Goal: Task Accomplishment & Management: Manage account settings

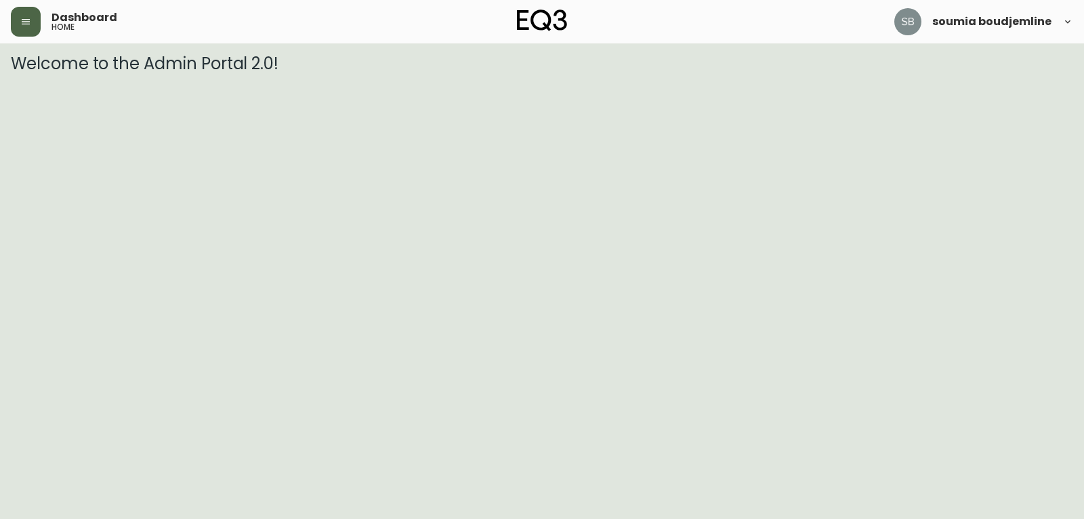
click at [27, 31] on button "button" at bounding box center [26, 22] width 30 height 30
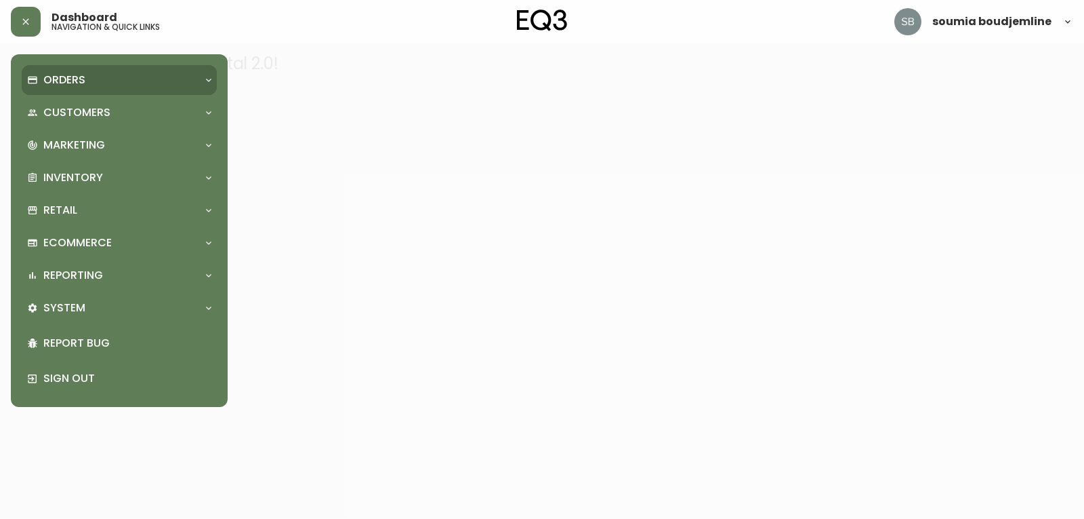
click at [89, 87] on div "Orders" at bounding box center [112, 80] width 171 height 15
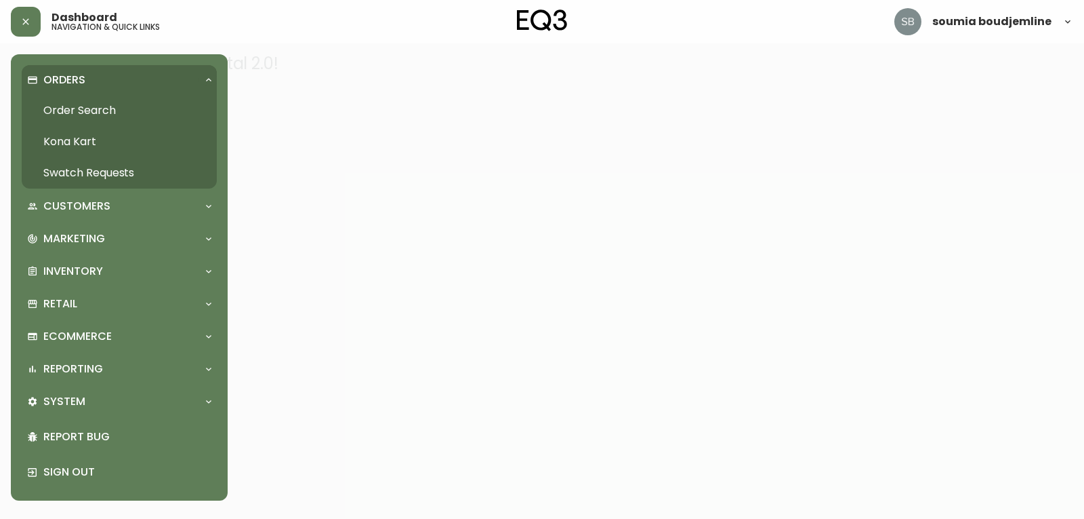
click at [99, 110] on link "Order Search" at bounding box center [119, 110] width 195 height 31
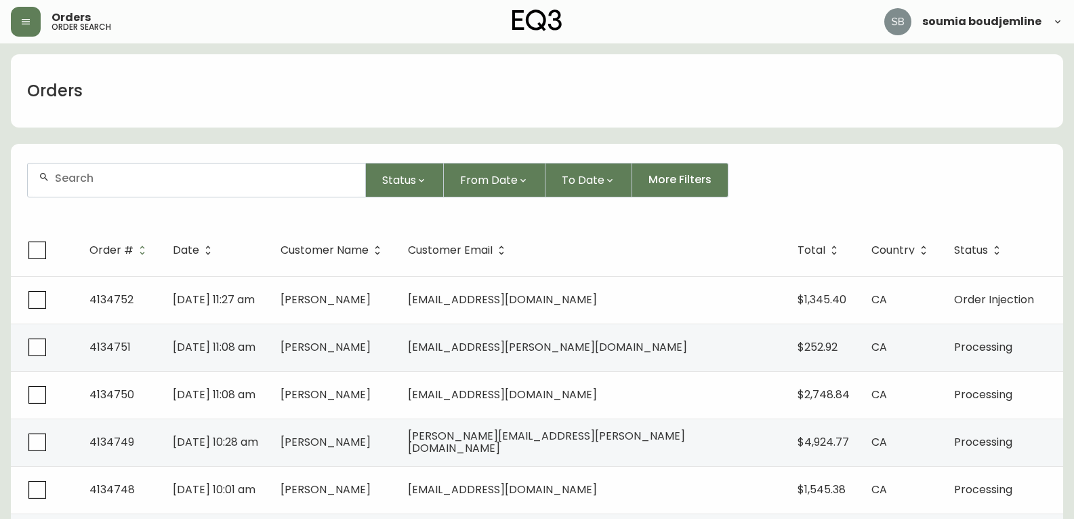
click at [100, 168] on div at bounding box center [197, 179] width 338 height 33
paste input "[EMAIL_ADDRESS][DOMAIN_NAME]"
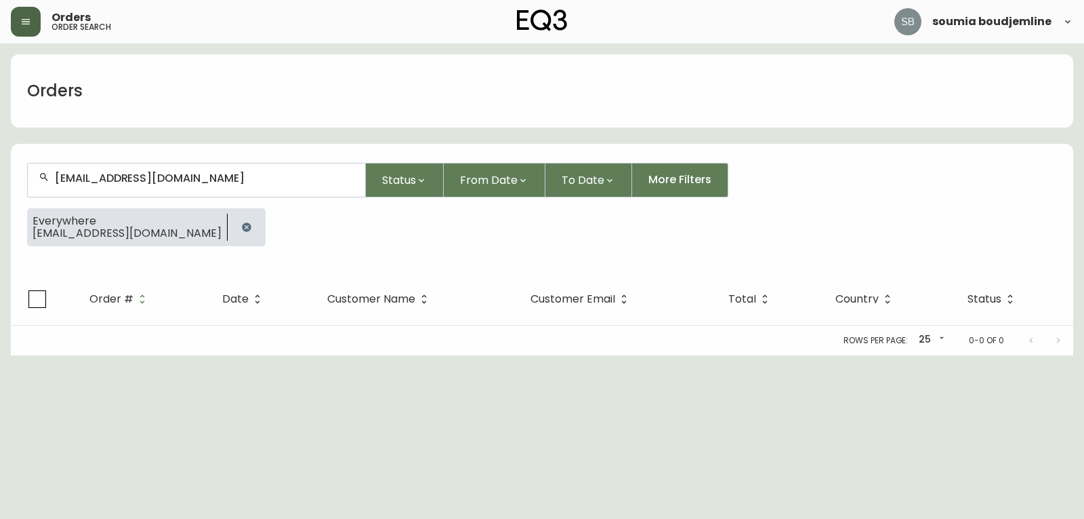
click at [31, 22] on icon "button" at bounding box center [25, 21] width 11 height 11
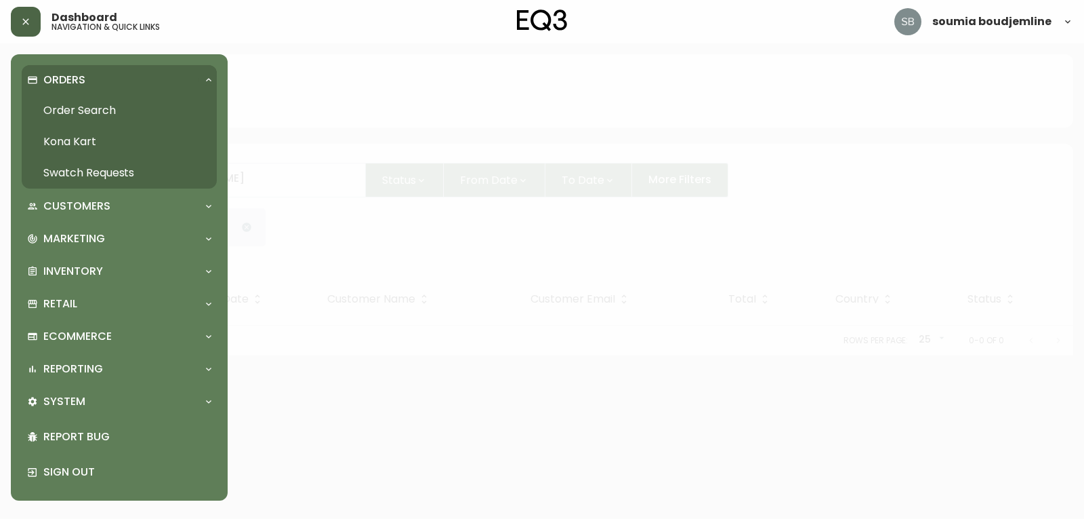
click at [96, 102] on link "Order Search" at bounding box center [119, 110] width 195 height 31
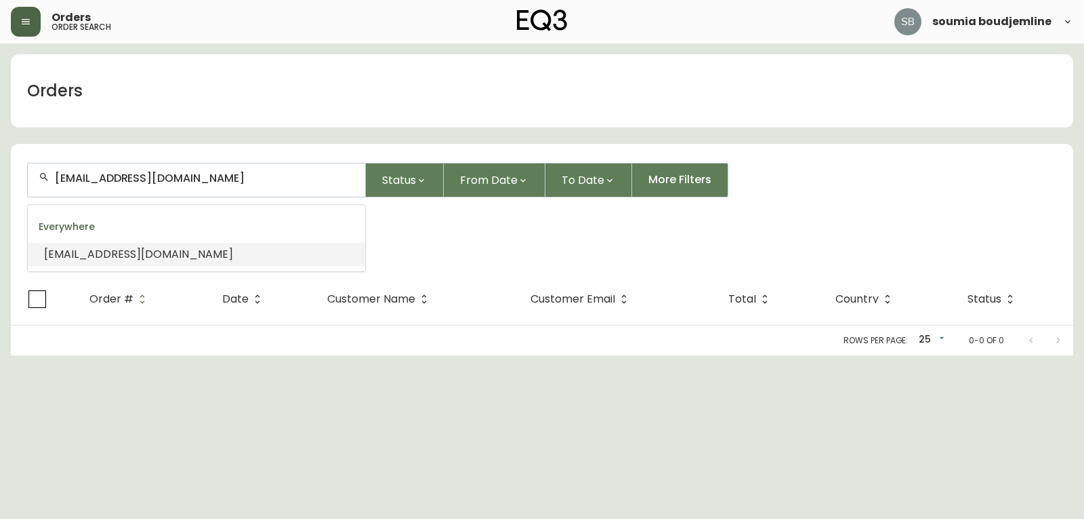
drag, startPoint x: 253, startPoint y: 186, endPoint x: 19, endPoint y: 169, distance: 234.5
click at [6, 178] on main "Orders [EMAIL_ADDRESS][DOMAIN_NAME] Status From Date To Date More Filters Every…" at bounding box center [542, 199] width 1084 height 312
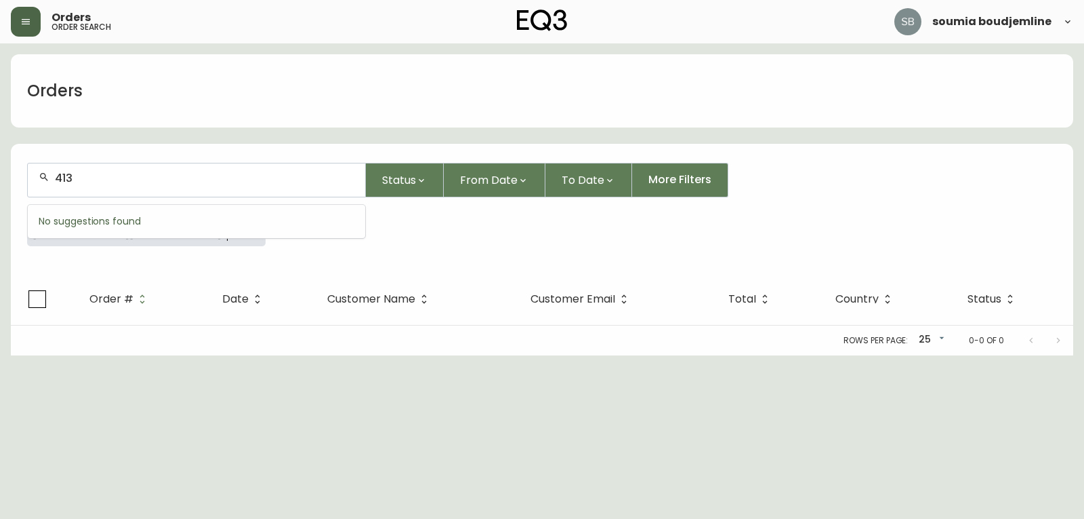
type input "4134"
type input "2"
type input "4134242"
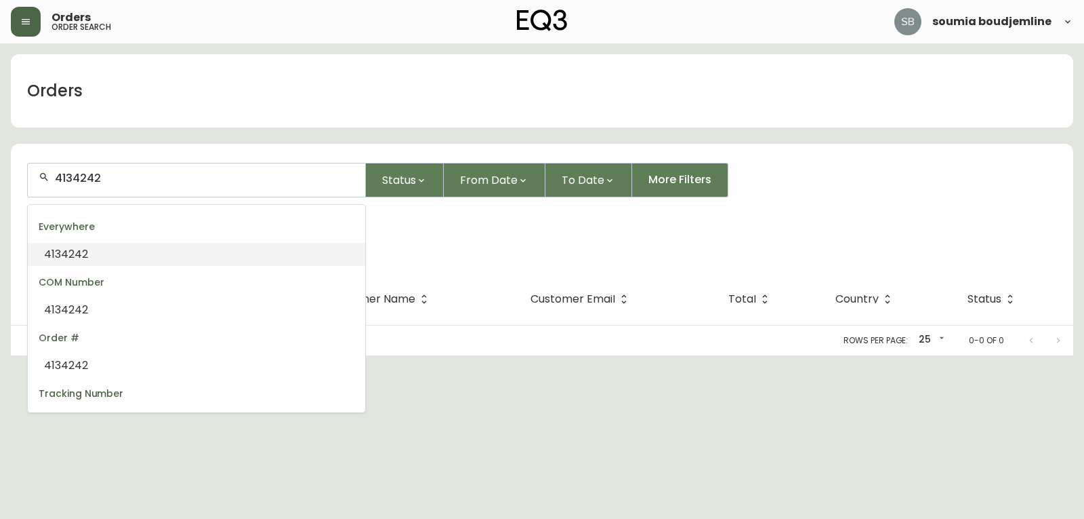
click at [131, 174] on input "4134242" at bounding box center [205, 177] width 300 height 13
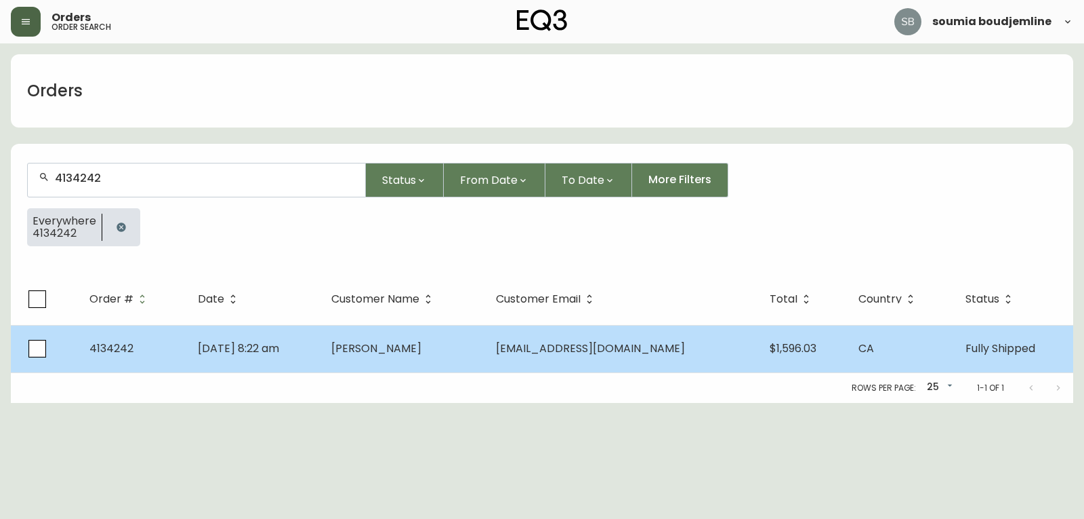
click at [403, 346] on span "[PERSON_NAME]" at bounding box center [376, 348] width 90 height 16
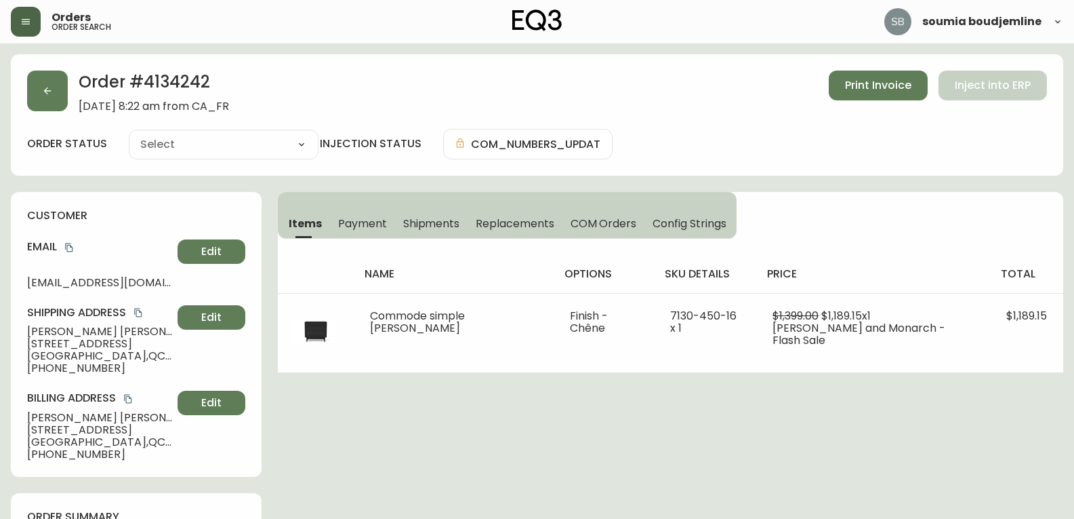
type input "Fully Shipped"
select select "FULLY_SHIPPED"
drag, startPoint x: 27, startPoint y: 280, endPoint x: 182, endPoint y: 277, distance: 154.6
click at [182, 277] on div "Email [EMAIL_ADDRESS][DOMAIN_NAME] Edit" at bounding box center [136, 263] width 218 height 49
copy span "mlaurencemartineau@iclou"
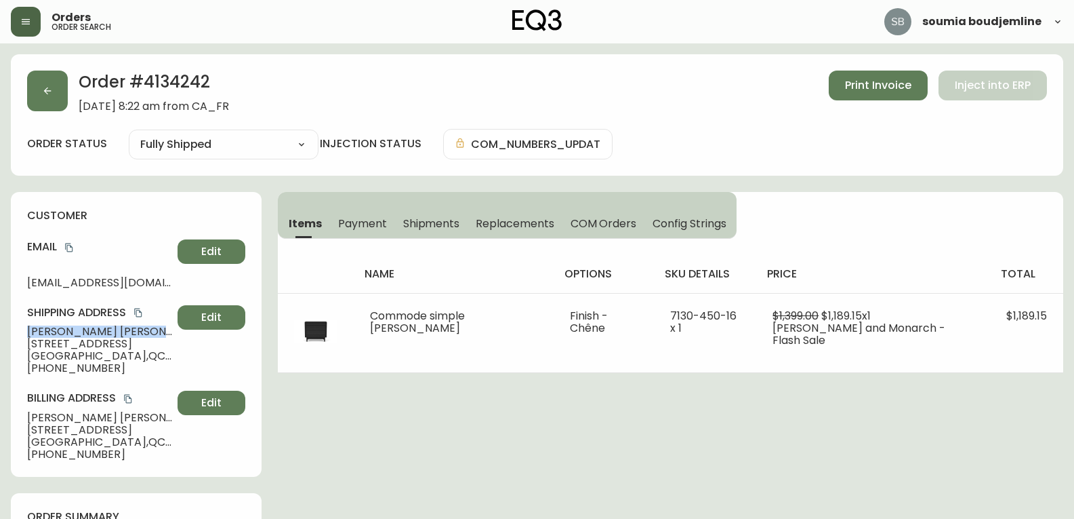
drag, startPoint x: 138, startPoint y: 331, endPoint x: 0, endPoint y: 331, distance: 137.6
copy span "[PERSON_NAME]"
drag, startPoint x: 107, startPoint y: 368, endPoint x: 22, endPoint y: 370, distance: 85.4
click at [22, 370] on div "customer Email [EMAIL_ADDRESS][DOMAIN_NAME] Edit Shipping Address [PERSON_NAME]…" at bounding box center [136, 334] width 251 height 285
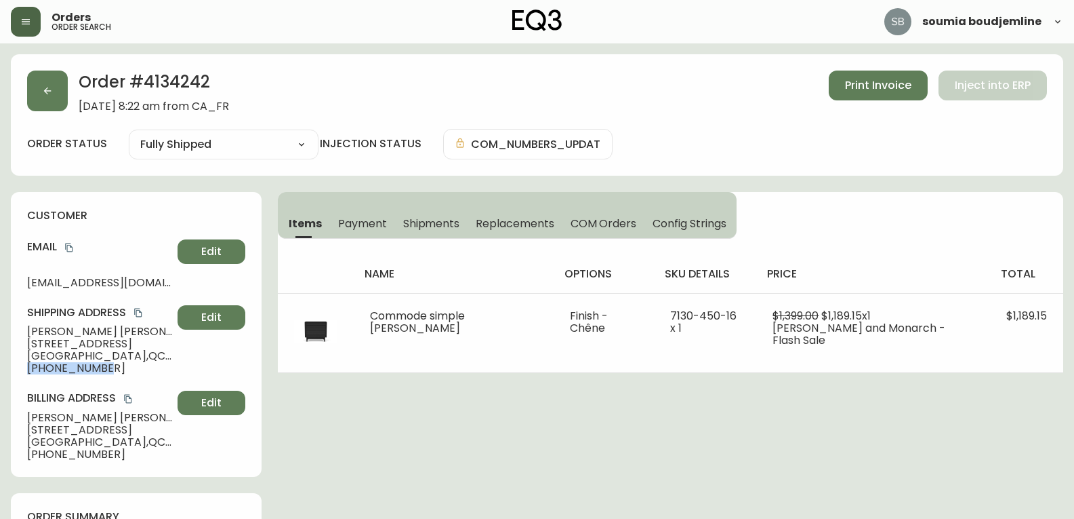
copy span "[PHONE_NUMBER]"
drag, startPoint x: 142, startPoint y: 331, endPoint x: 26, endPoint y: 329, distance: 115.9
click at [26, 329] on div "customer Email [EMAIL_ADDRESS][DOMAIN_NAME] Edit Shipping Address [PERSON_NAME]…" at bounding box center [136, 334] width 251 height 285
copy span "[PERSON_NAME]"
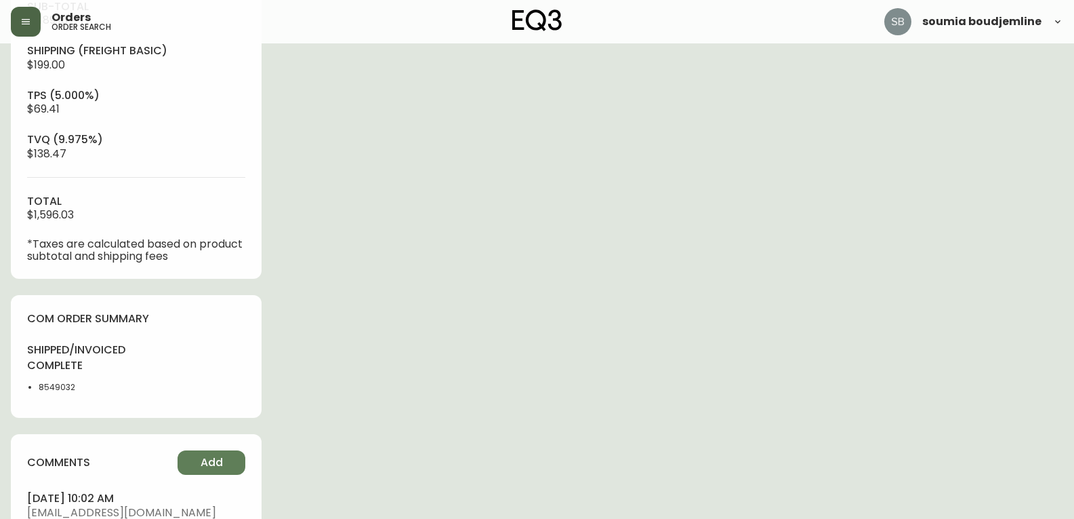
scroll to position [542, 0]
drag, startPoint x: 84, startPoint y: 390, endPoint x: 40, endPoint y: 392, distance: 44.1
click at [40, 392] on li "8549032" at bounding box center [83, 386] width 89 height 12
copy li "8549032"
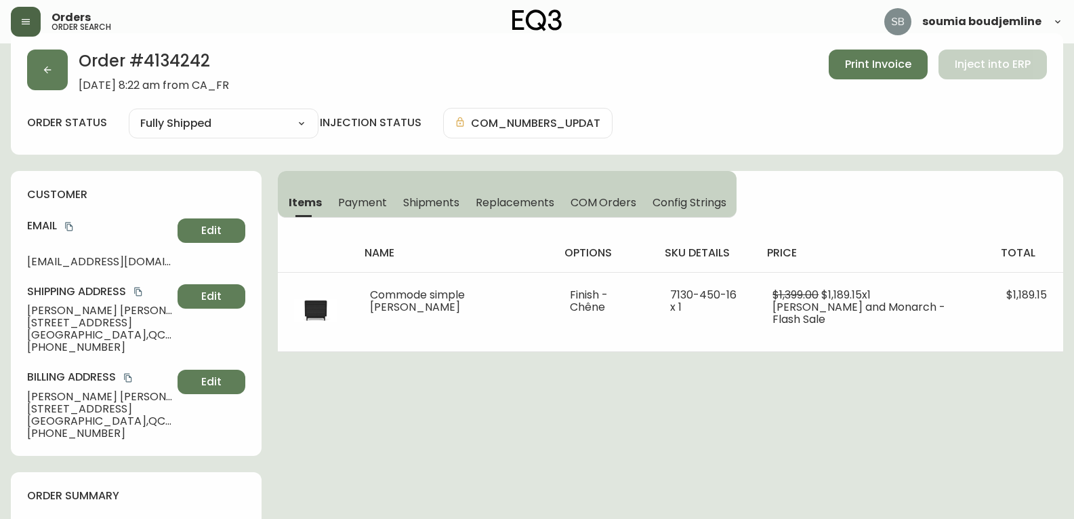
scroll to position [0, 0]
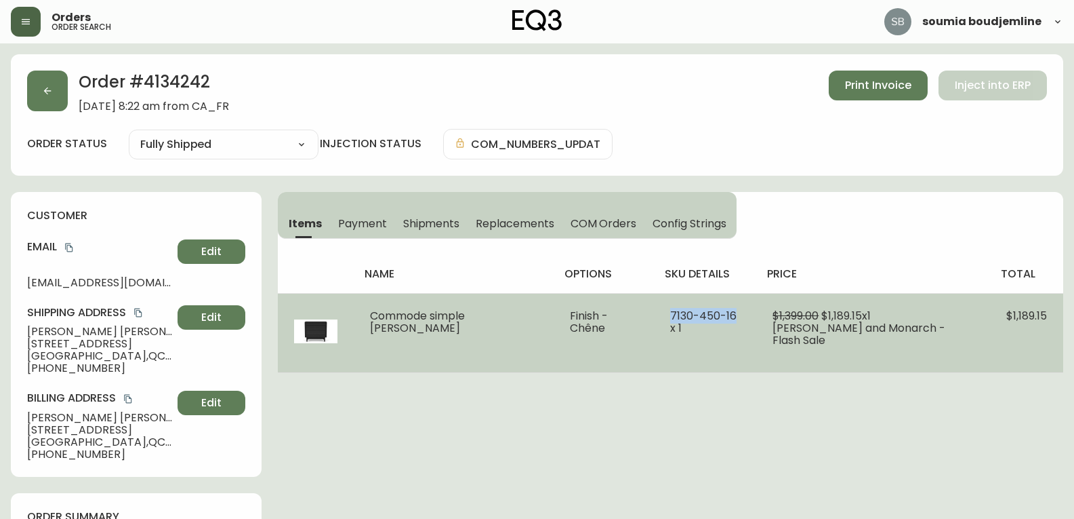
drag, startPoint x: 732, startPoint y: 314, endPoint x: 665, endPoint y: 317, distance: 67.1
click at [670, 317] on span "7130-450-16 x 1" at bounding box center [703, 322] width 66 height 28
copy span "[PHONE_NUMBER]"
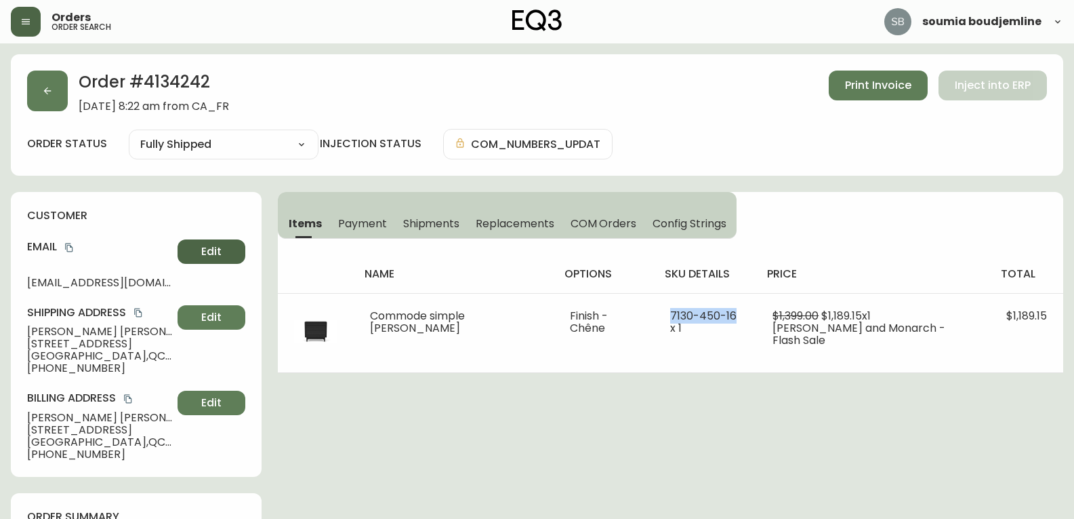
click at [224, 243] on button "Edit" at bounding box center [212, 251] width 68 height 24
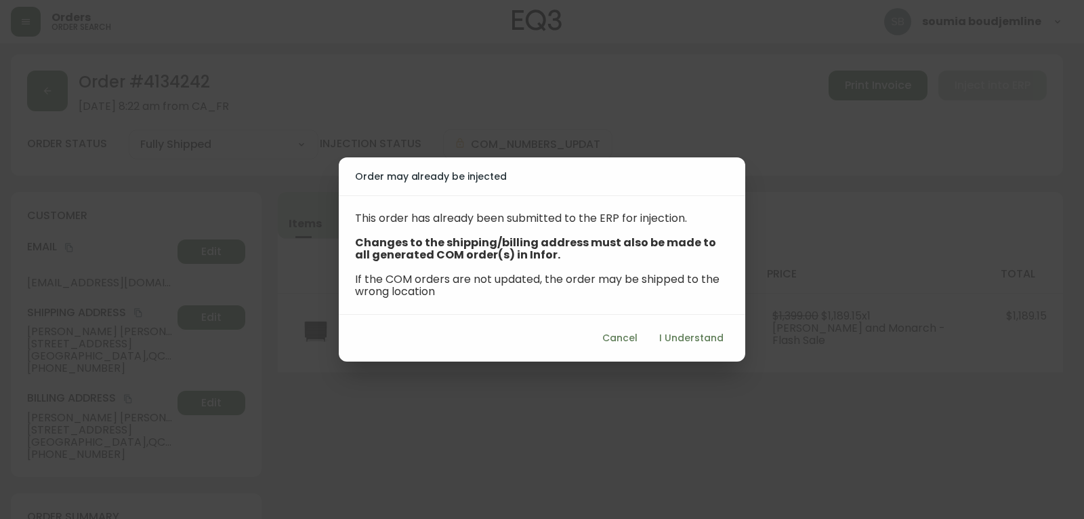
click at [701, 343] on span "I Understand" at bounding box center [691, 337] width 64 height 17
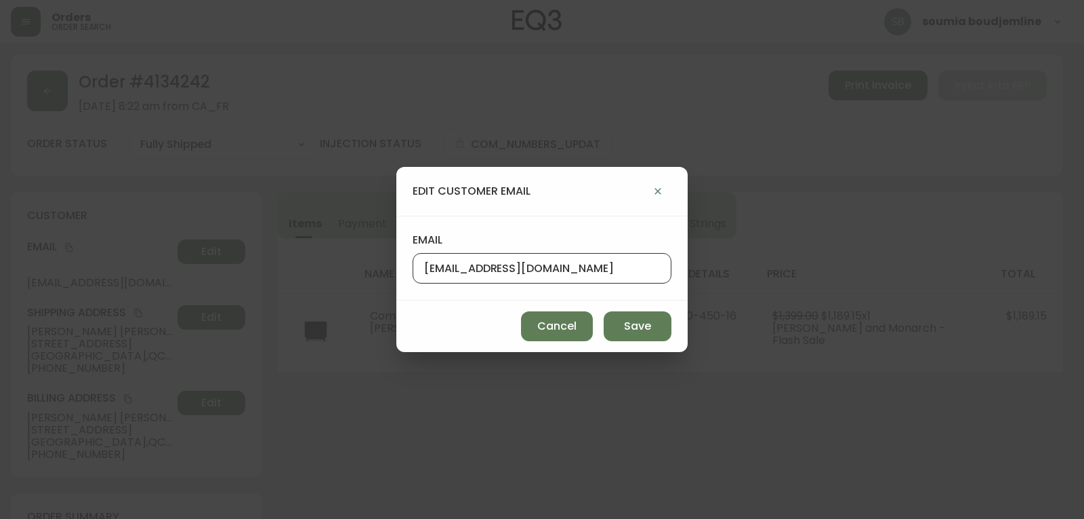
drag, startPoint x: 636, startPoint y: 270, endPoint x: 409, endPoint y: 258, distance: 227.4
click at [409, 258] on div "email [EMAIL_ADDRESS][DOMAIN_NAME]" at bounding box center [542, 258] width 291 height 85
click at [613, 492] on div "edit customer email email [EMAIL_ADDRESS][DOMAIN_NAME] Cancel Save" at bounding box center [542, 259] width 1084 height 519
click at [652, 331] on button "Save" at bounding box center [638, 326] width 68 height 30
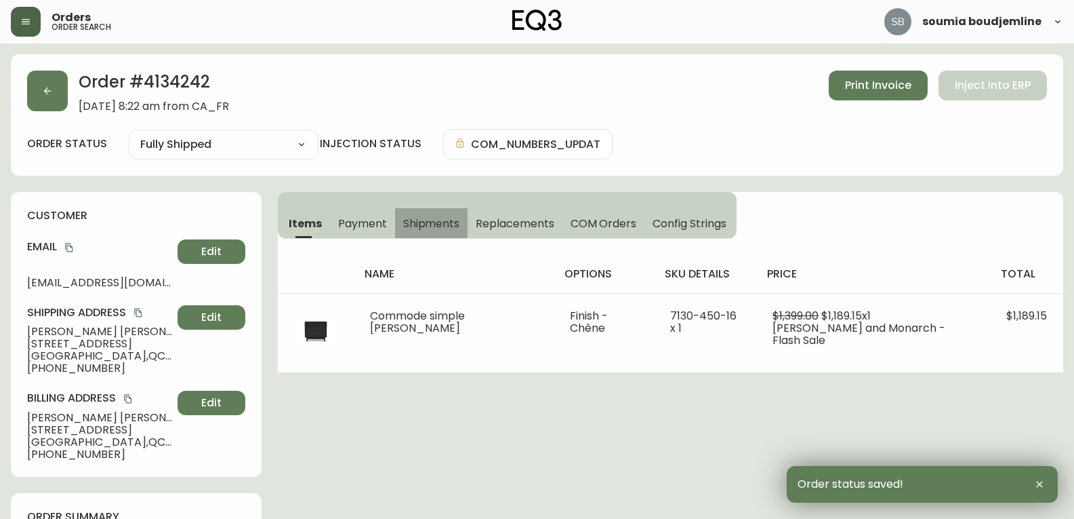
click at [426, 226] on span "Shipments" at bounding box center [431, 223] width 57 height 14
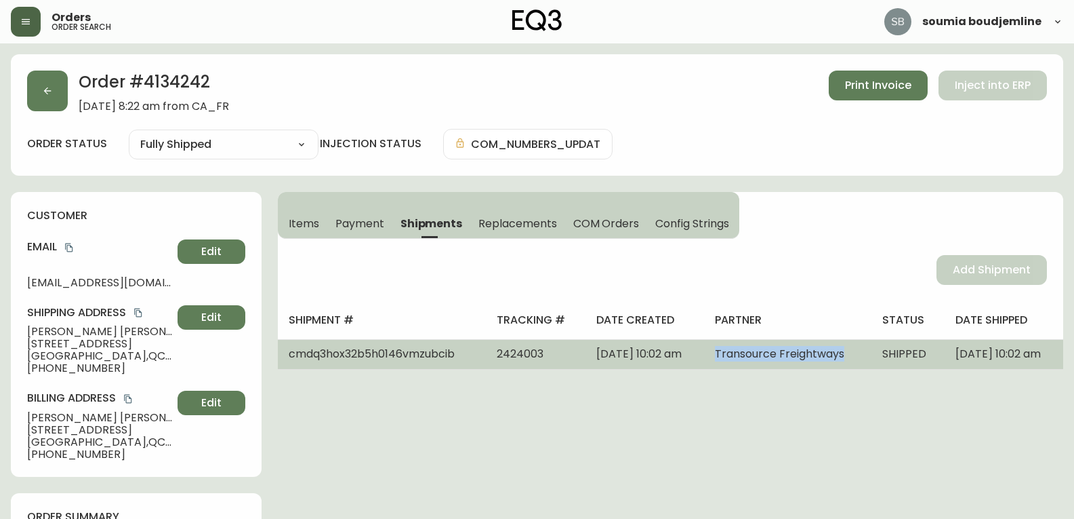
drag, startPoint x: 790, startPoint y: 361, endPoint x: 714, endPoint y: 354, distance: 76.2
click at [714, 354] on td "Transource Freightways" at bounding box center [787, 354] width 167 height 30
copy span "Transource Freightways"
